Goal: Transaction & Acquisition: Download file/media

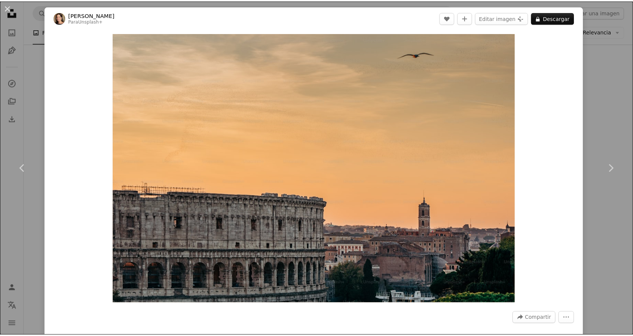
scroll to position [3477, 0]
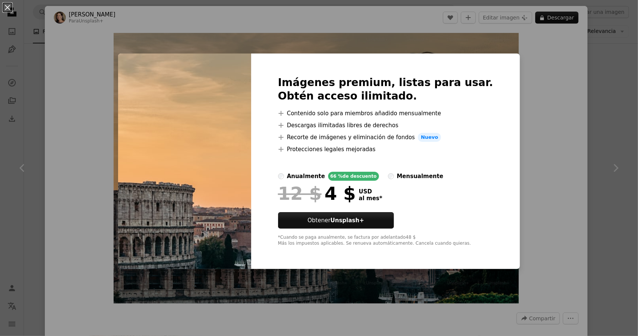
click at [81, 25] on div "An X shape Imágenes premium, listas para usar. Obtén acceso ilimitado. A plus s…" at bounding box center [319, 168] width 638 height 336
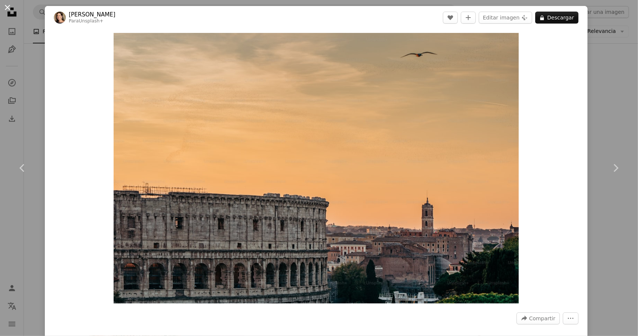
click at [5, 7] on button "An X shape" at bounding box center [7, 7] width 9 height 9
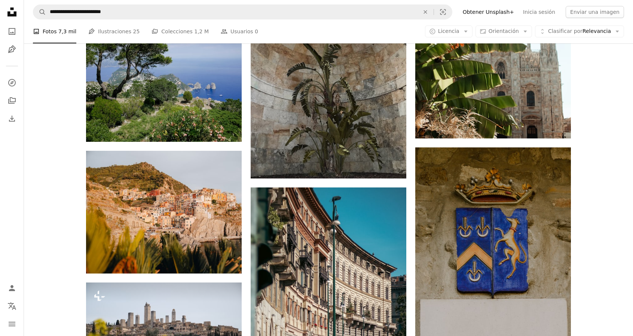
scroll to position [3963, 0]
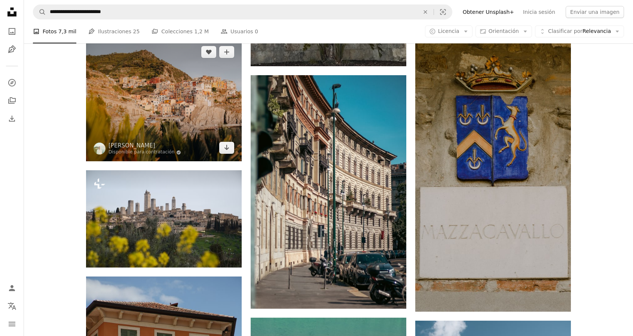
click at [184, 118] on img at bounding box center [164, 100] width 156 height 123
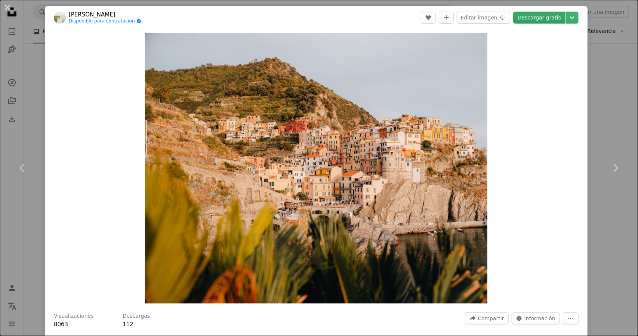
click at [532, 20] on link "Descargar gratis" at bounding box center [539, 18] width 52 height 12
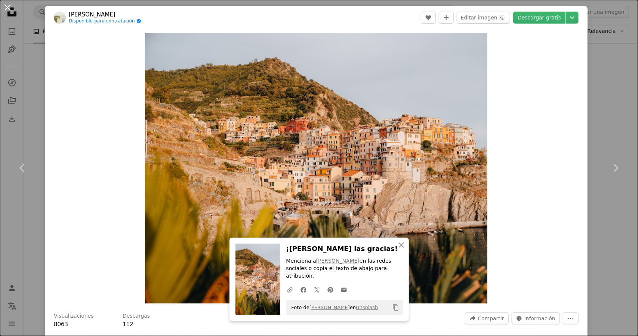
click at [11, 4] on button "An X shape" at bounding box center [7, 7] width 9 height 9
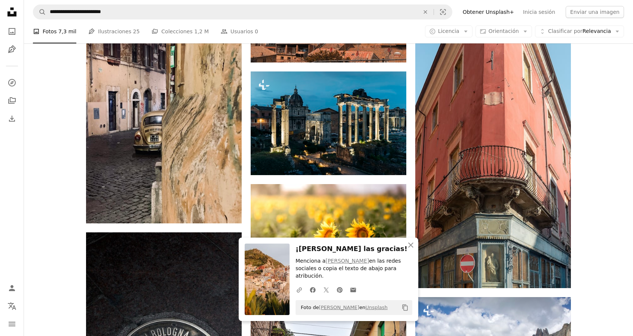
scroll to position [4598, 0]
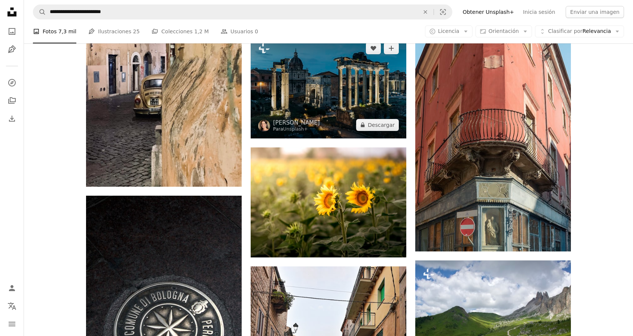
click at [332, 113] on img at bounding box center [328, 87] width 156 height 104
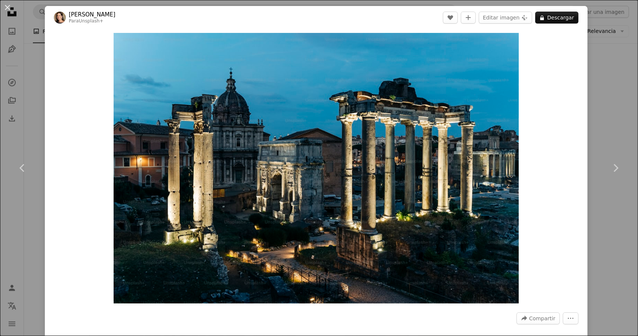
click at [6, 7] on button "An X shape" at bounding box center [7, 7] width 9 height 9
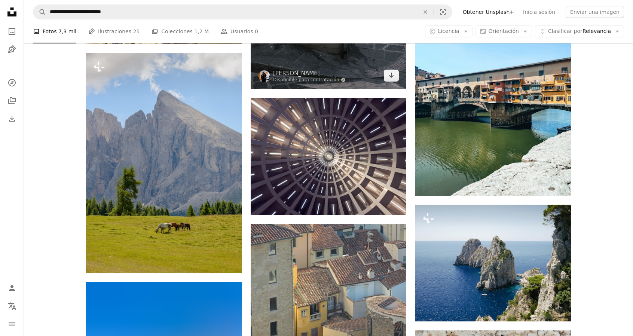
scroll to position [5309, 0]
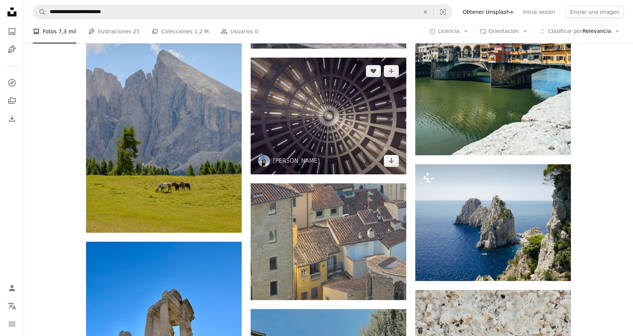
click at [351, 139] on img at bounding box center [328, 116] width 156 height 117
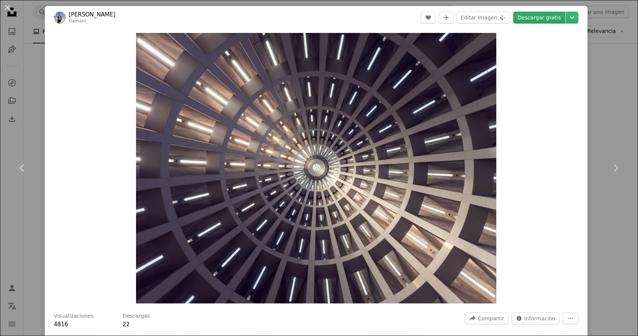
click at [517, 18] on link "Descargar gratis" at bounding box center [539, 18] width 52 height 12
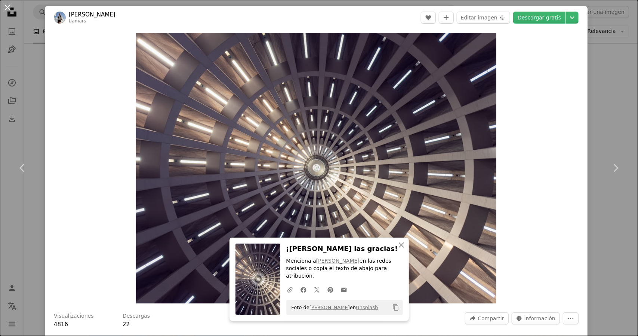
click at [3, 7] on button "An X shape" at bounding box center [7, 7] width 9 height 9
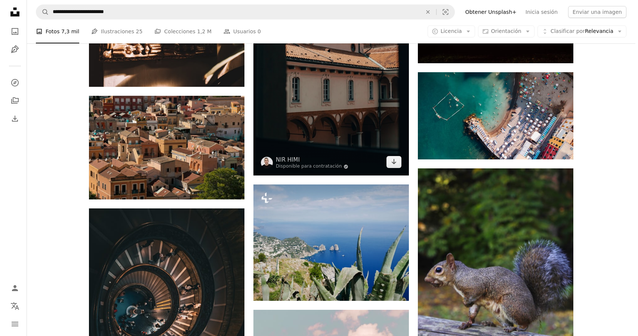
scroll to position [8935, 0]
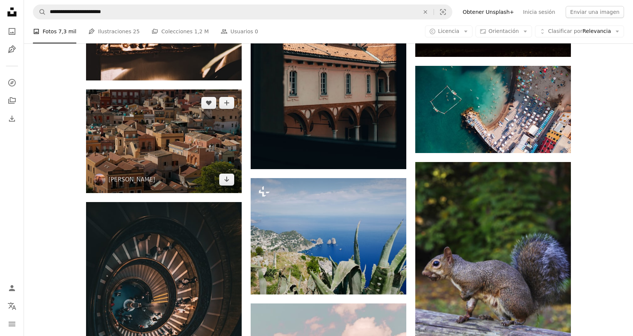
click at [209, 148] on img at bounding box center [164, 141] width 156 height 104
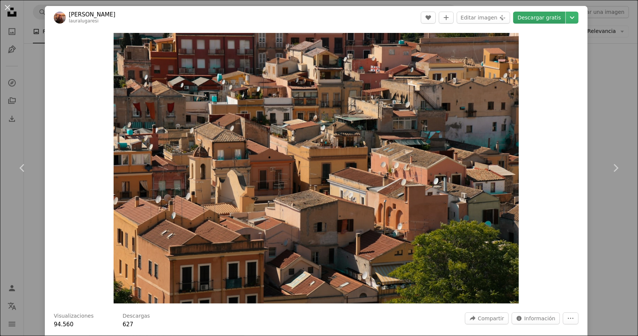
click at [526, 17] on link "Descargar gratis" at bounding box center [539, 18] width 52 height 12
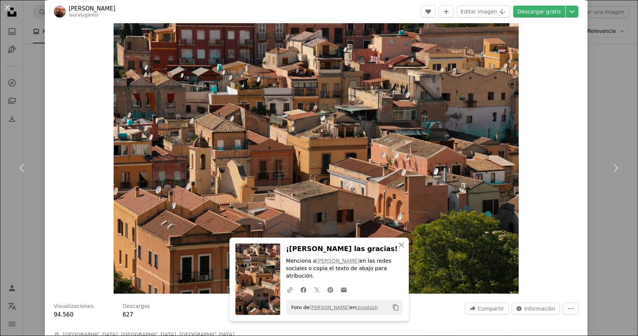
scroll to position [37, 0]
